Goal: Task Accomplishment & Management: Complete application form

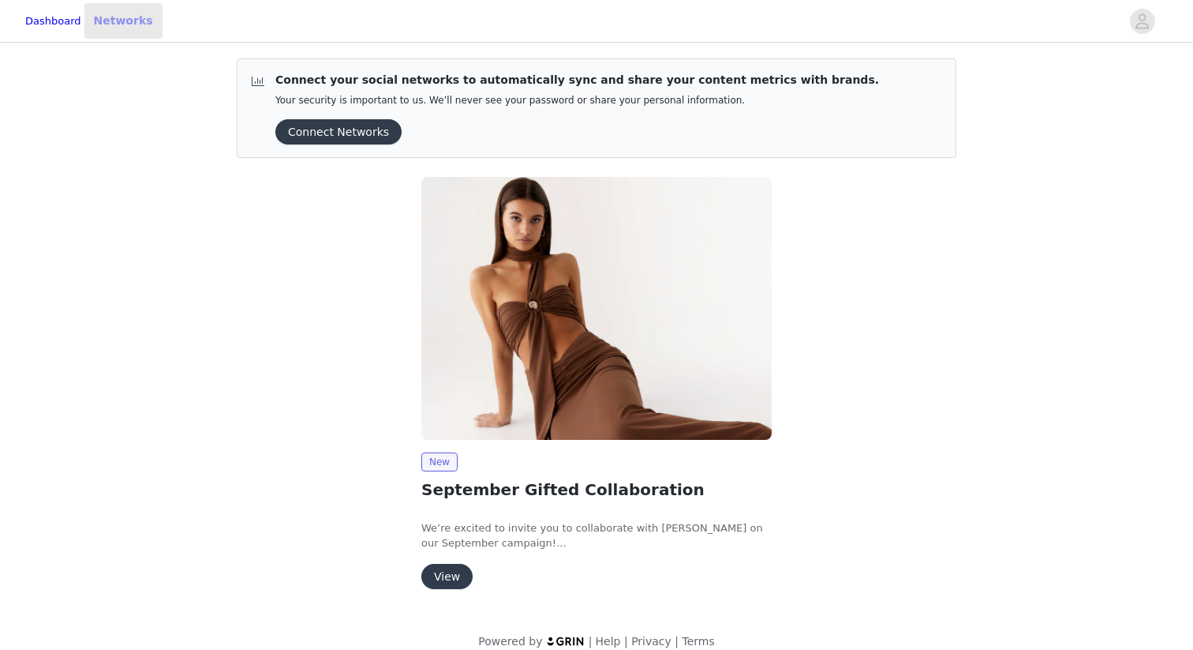
click at [153, 16] on link "Networks" at bounding box center [123, 21] width 78 height 36
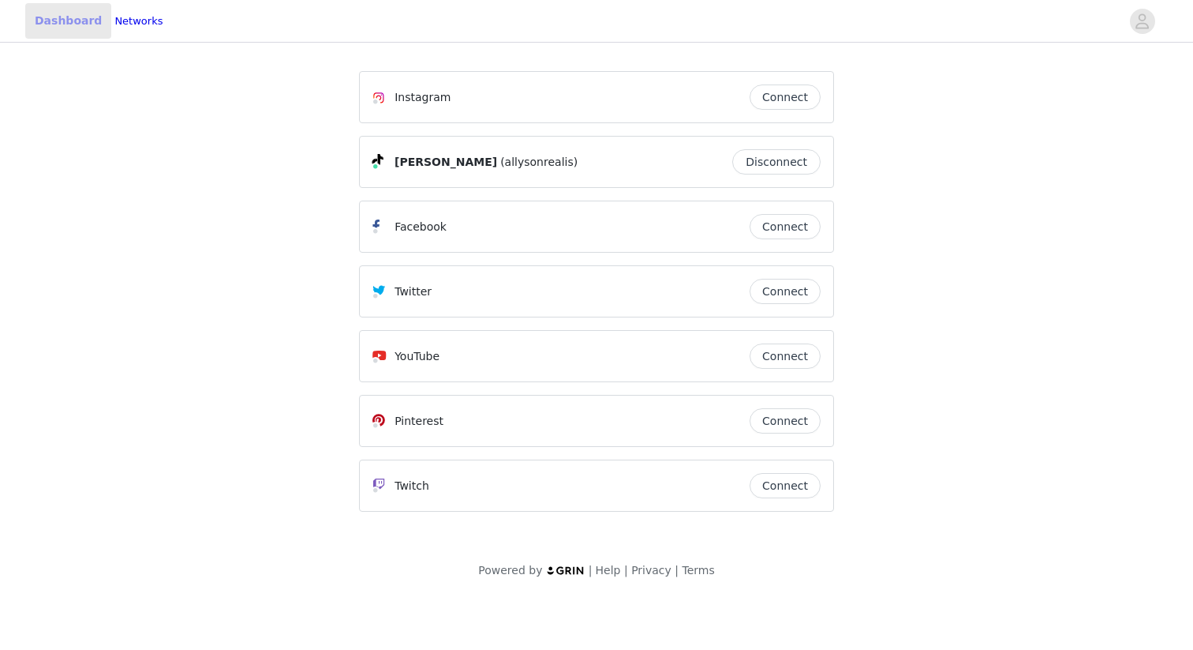
click at [92, 24] on link "Dashboard" at bounding box center [68, 21] width 86 height 36
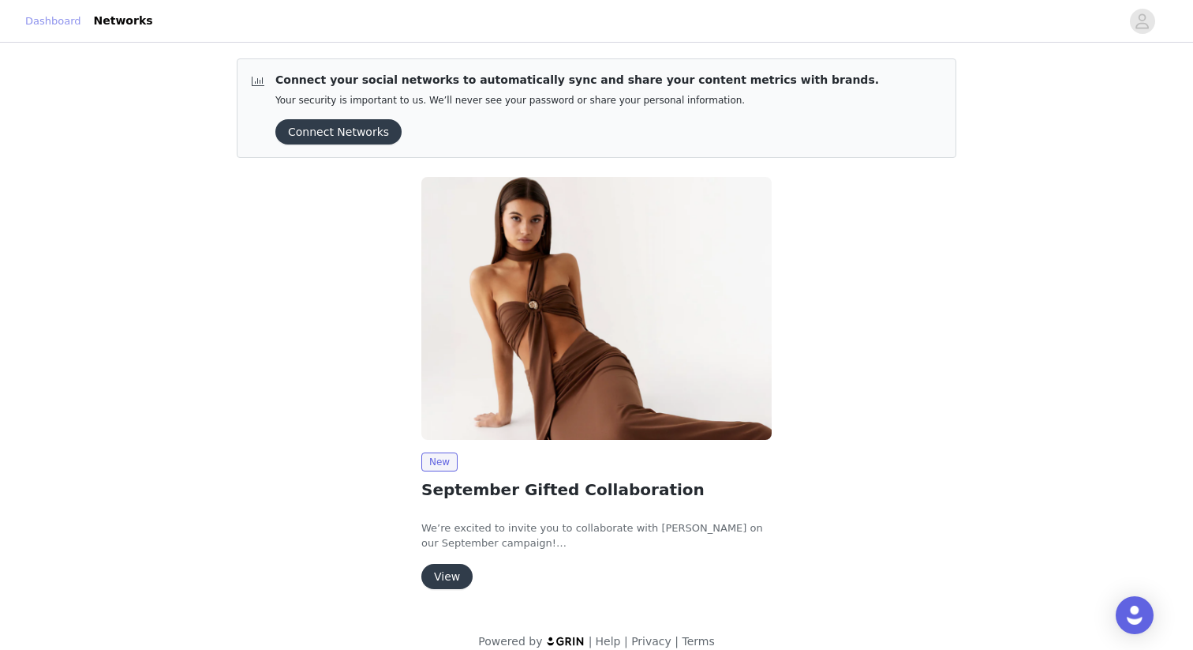
click at [81, 24] on link "Dashboard" at bounding box center [53, 21] width 56 height 16
click at [1137, 24] on icon "avatar" at bounding box center [1142, 21] width 15 height 25
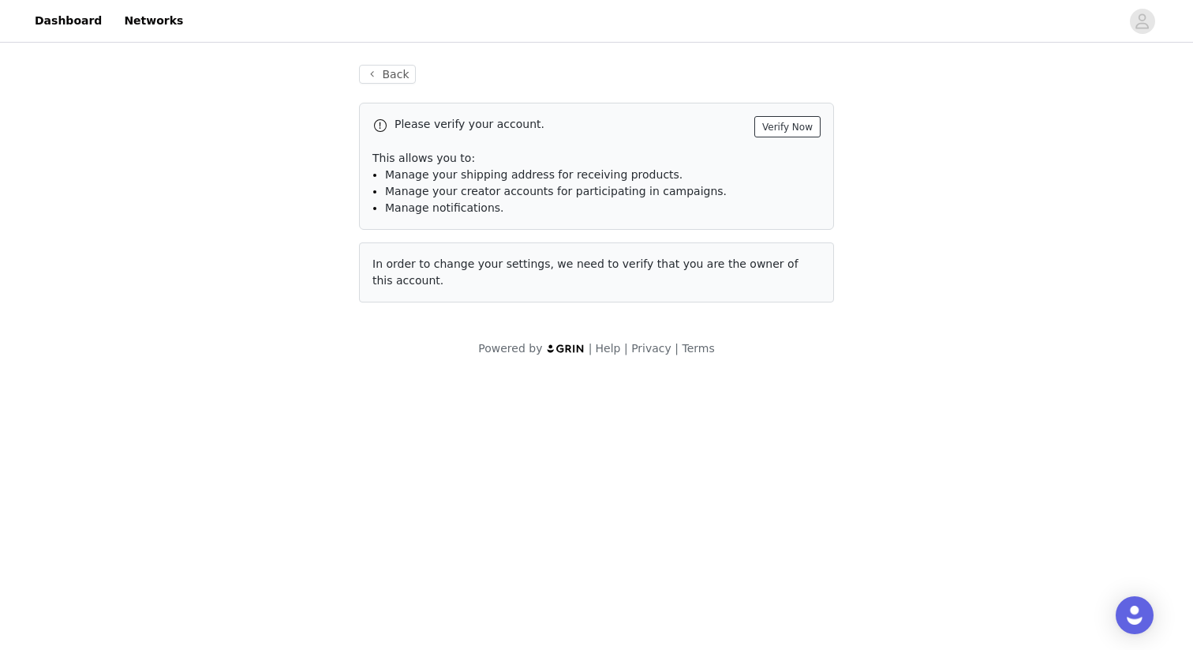
click at [781, 123] on button "Verify Now" at bounding box center [787, 126] width 66 height 21
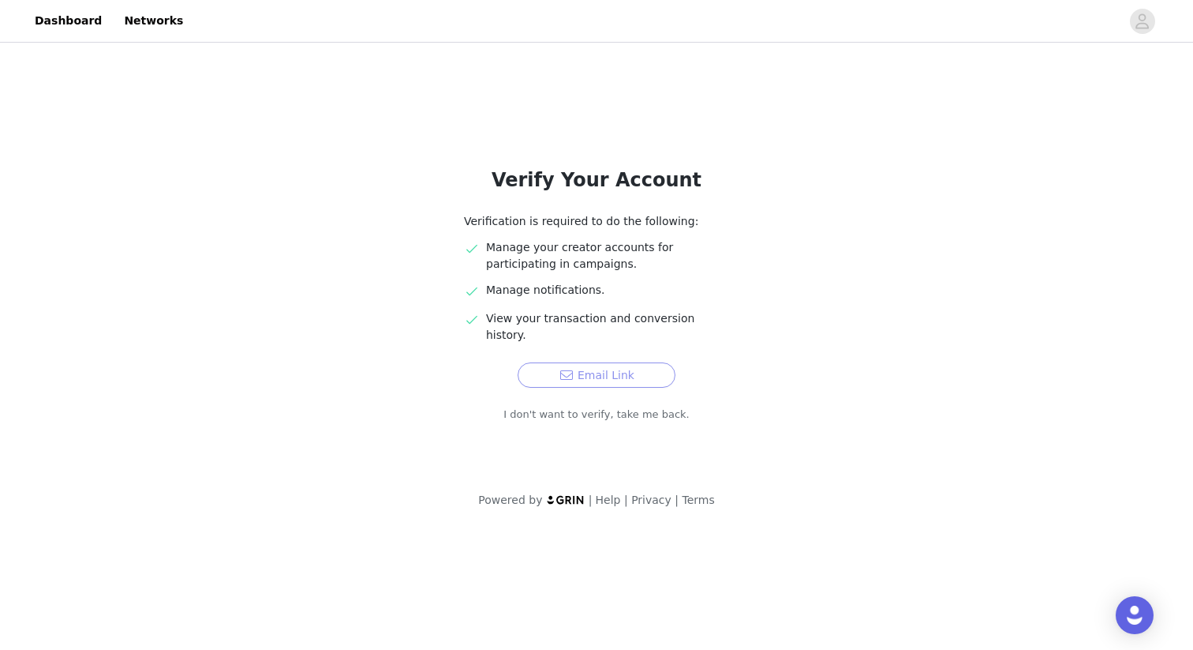
click at [567, 363] on button "Email Link" at bounding box center [597, 374] width 158 height 25
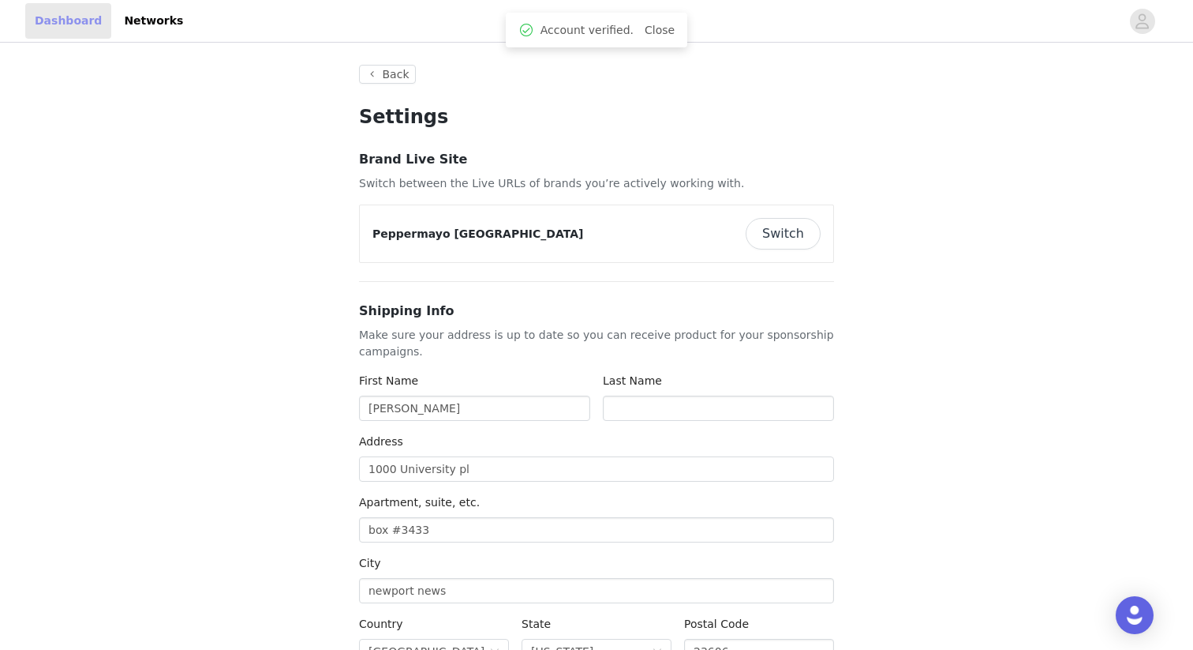
click at [63, 19] on link "Dashboard" at bounding box center [68, 21] width 86 height 36
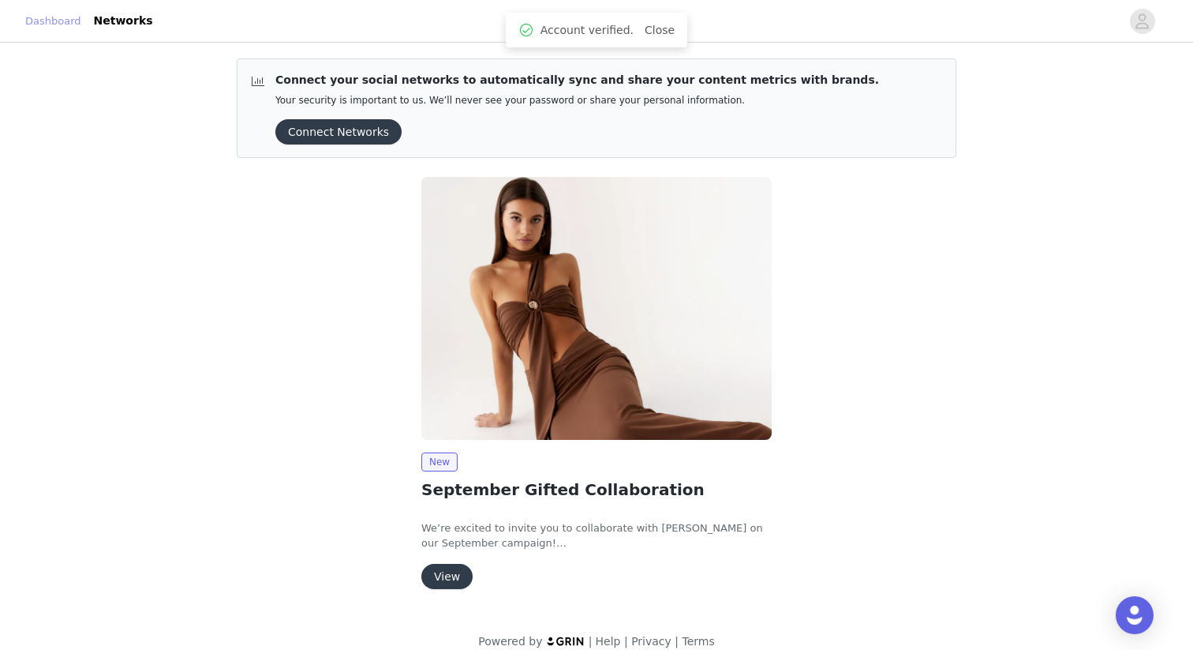
click at [63, 19] on link "Dashboard" at bounding box center [53, 21] width 56 height 16
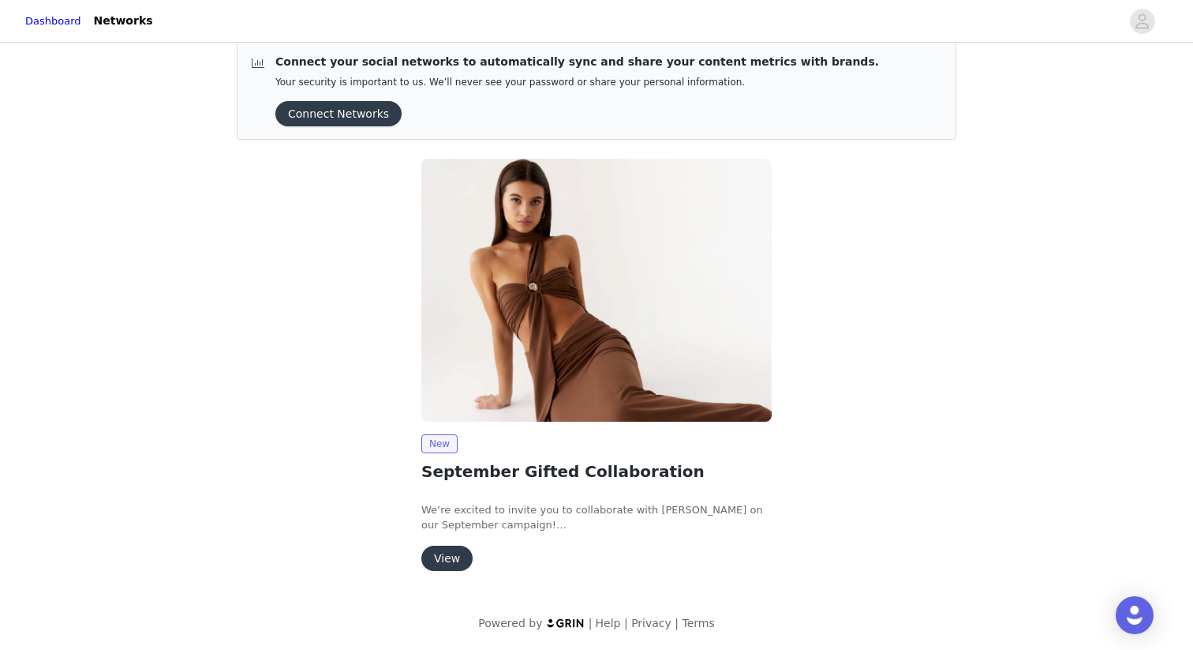
click at [451, 557] on button "View" at bounding box center [446, 557] width 51 height 25
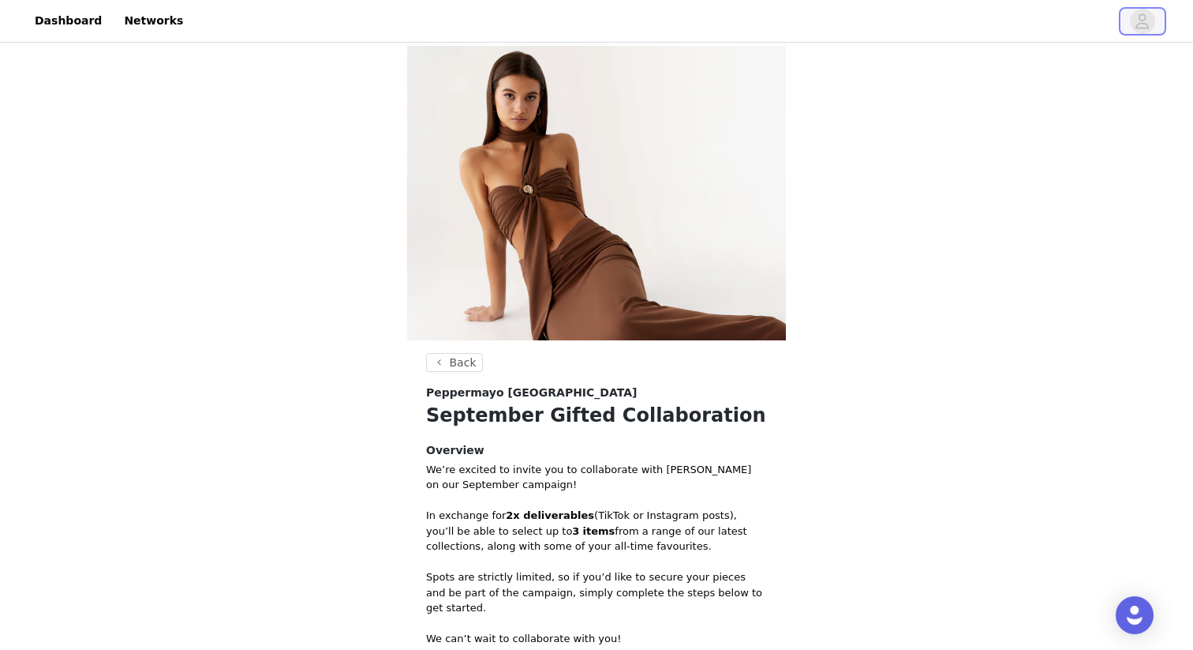
click at [1128, 24] on button "button" at bounding box center [1143, 21] width 44 height 25
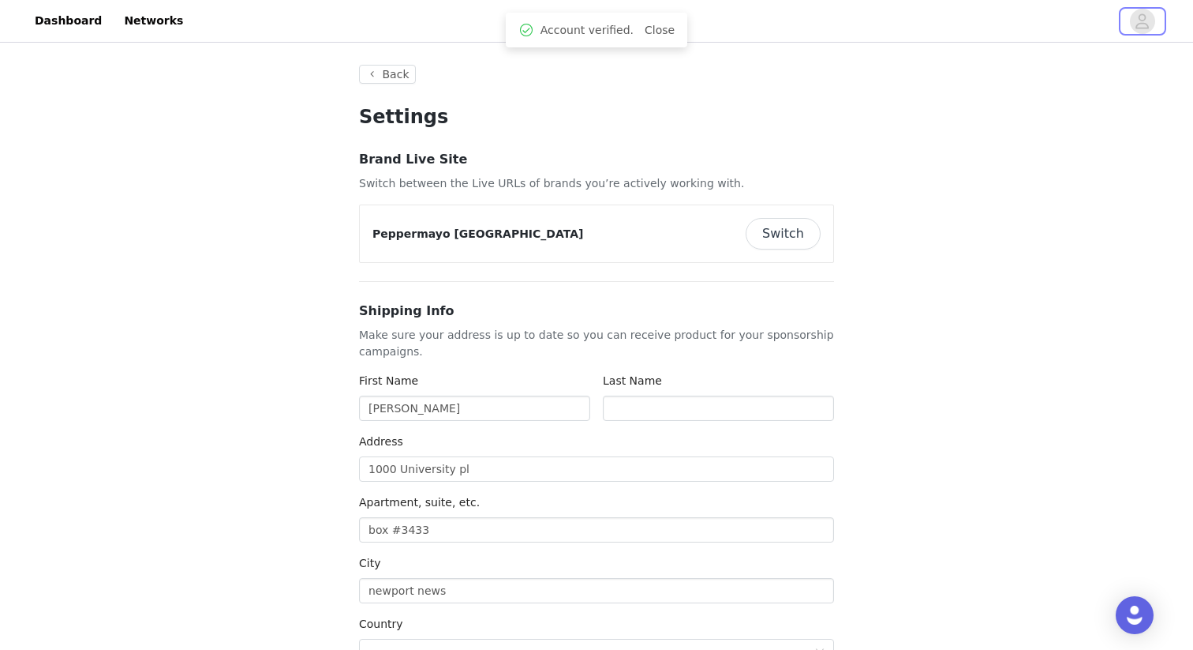
type input "+1 ([GEOGRAPHIC_DATA])"
